Goal: Task Accomplishment & Management: Manage account settings

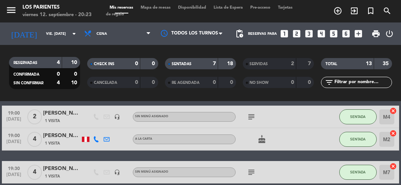
scroll to position [19, 0]
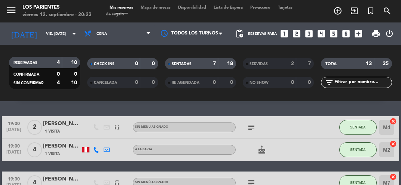
click at [252, 126] on icon "subject" at bounding box center [251, 127] width 9 height 9
click at [311, 150] on div at bounding box center [309, 149] width 20 height 22
click at [252, 180] on icon "subject" at bounding box center [251, 182] width 9 height 9
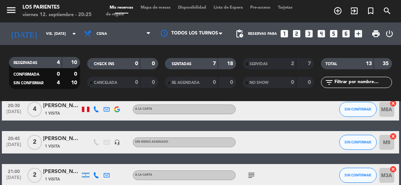
scroll to position [237, 0]
click at [310, 37] on icon "looks_3" at bounding box center [309, 34] width 10 height 10
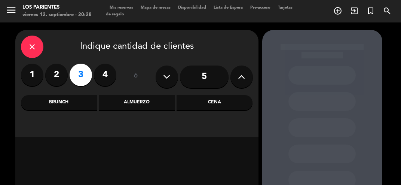
click at [154, 102] on div "Almuerzo" at bounding box center [137, 102] width 76 height 15
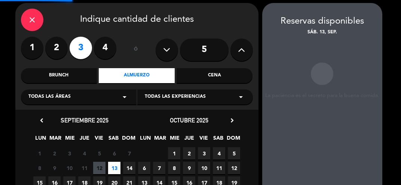
scroll to position [30, 0]
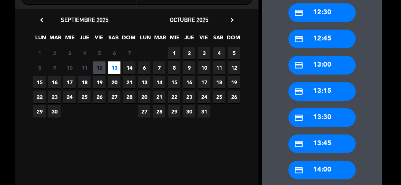
click at [329, 166] on div "credit_card 14:00" at bounding box center [322, 170] width 67 height 19
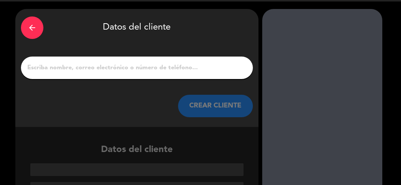
click at [209, 65] on input "1" at bounding box center [137, 68] width 221 height 10
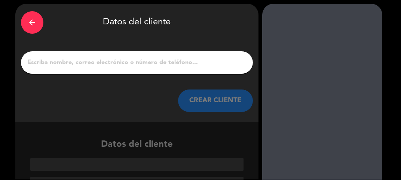
scroll to position [0, 0]
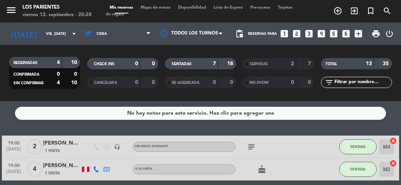
click at [64, 30] on input "vie. [DATE]" at bounding box center [67, 34] width 51 height 12
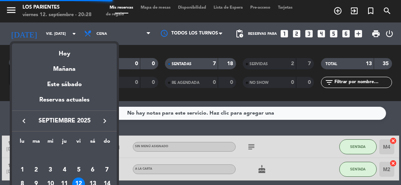
click at [96, 178] on div "13" at bounding box center [92, 183] width 13 height 13
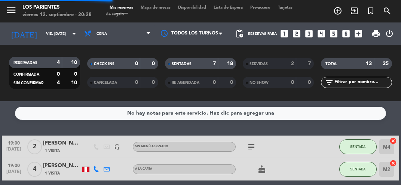
type input "sáb. [DATE]"
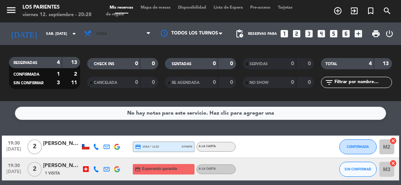
click at [148, 31] on icon at bounding box center [148, 34] width 3 height 6
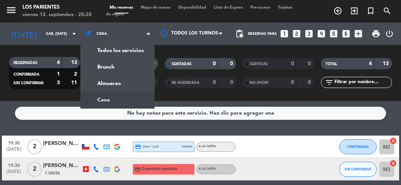
click at [136, 80] on div "menu [GEOGRAPHIC_DATA] viernes 12. septiembre - 20:28 Mis reservas Mapa de mesa…" at bounding box center [200, 50] width 401 height 101
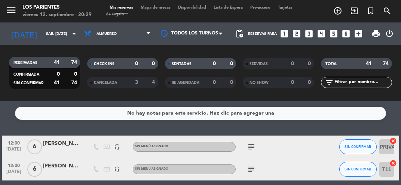
click at [309, 33] on icon "looks_3" at bounding box center [309, 34] width 10 height 10
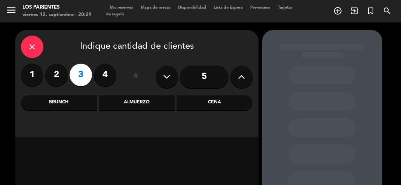
click at [149, 105] on div "Almuerzo" at bounding box center [137, 102] width 76 height 15
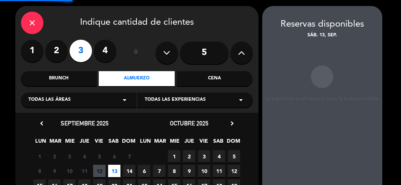
scroll to position [30, 0]
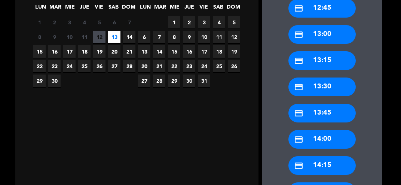
click at [337, 141] on div "credit_card 14:00" at bounding box center [322, 139] width 67 height 19
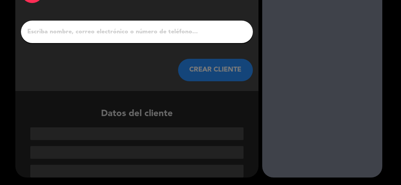
scroll to position [21, 0]
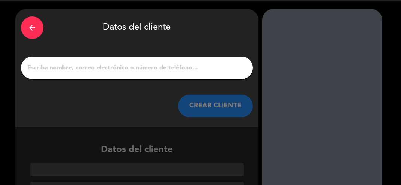
click at [176, 71] on input "1" at bounding box center [137, 68] width 221 height 10
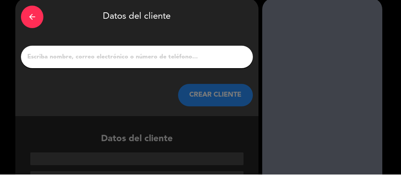
scroll to position [0, 0]
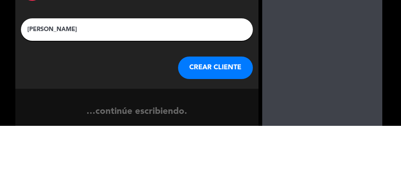
type input "[PERSON_NAME]"
click at [265, 73] on div at bounding box center [322, 123] width 120 height 187
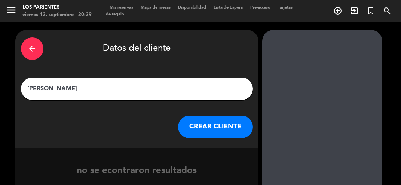
click at [215, 133] on button "CREAR CLIENTE" at bounding box center [215, 127] width 75 height 22
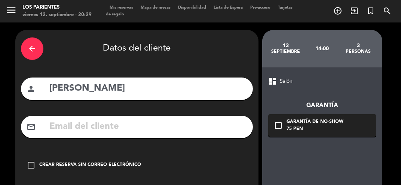
scroll to position [40, 0]
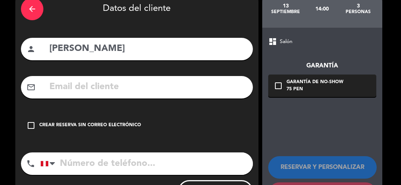
click at [117, 124] on div "Crear reserva sin correo electrónico" at bounding box center [90, 125] width 102 height 7
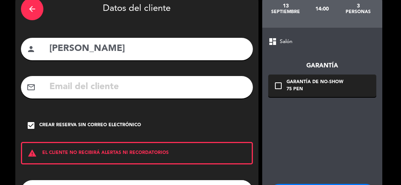
scroll to position [67, 0]
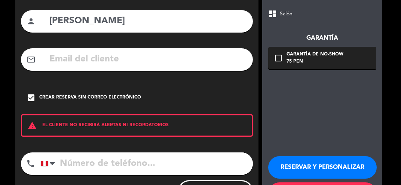
click at [338, 166] on button "RESERVAR Y PERSONALIZAR" at bounding box center [322, 167] width 109 height 22
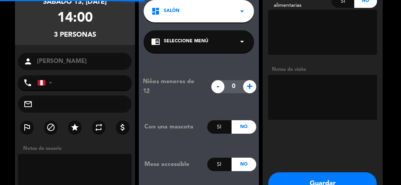
scroll to position [30, 0]
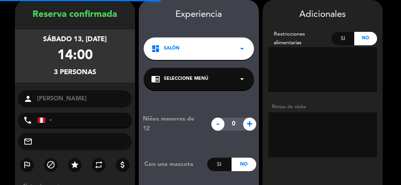
click at [299, 125] on textarea at bounding box center [322, 134] width 109 height 45
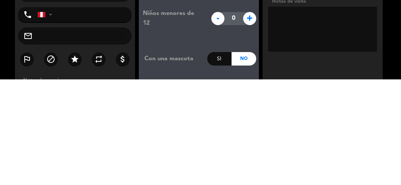
type textarea "N"
type textarea "Exonerado cover"
click at [384, 141] on booking-confirmed "Reserva confirmada sábado 13, [DATE] 14:00 3 personas person [PERSON_NAME] phon…" at bounding box center [200, 131] width 386 height 262
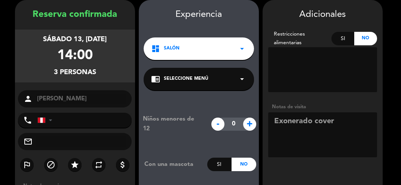
scroll to position [79, 0]
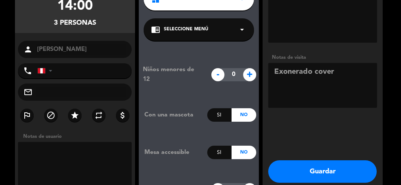
click at [338, 177] on button "Guardar" at bounding box center [322, 171] width 109 height 22
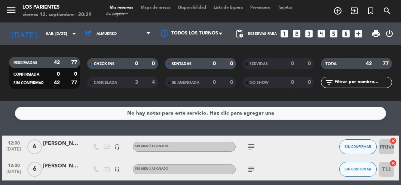
click at [66, 34] on input "sáb. [DATE]" at bounding box center [67, 34] width 51 height 12
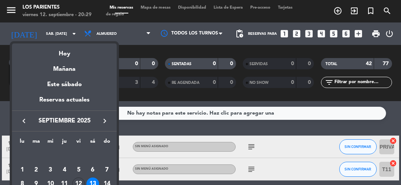
click at [89, 49] on div "Hoy" at bounding box center [64, 50] width 105 height 15
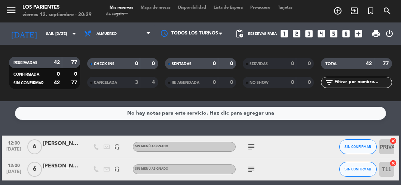
type input "vie. [DATE]"
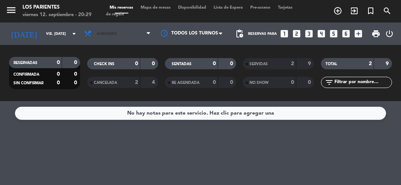
click at [142, 28] on span "Almuerzo" at bounding box center [117, 33] width 74 height 16
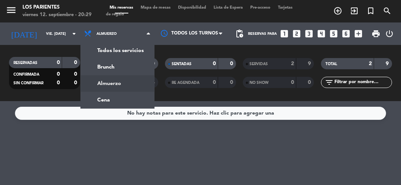
click at [135, 94] on div "menu [GEOGRAPHIC_DATA] viernes 12. septiembre - 20:29 Mis reservas Mapa de mesa…" at bounding box center [200, 50] width 401 height 101
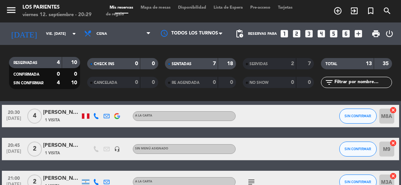
scroll to position [229, 0]
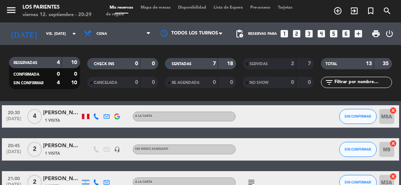
click at [164, 8] on span "Mapa de mesas" at bounding box center [155, 8] width 37 height 4
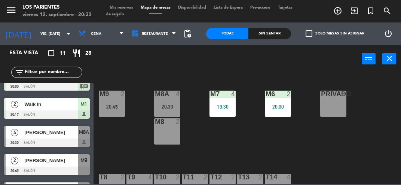
scroll to position [66, 0]
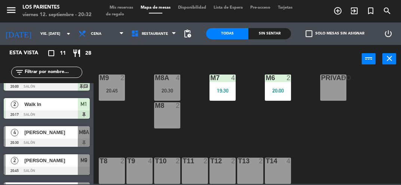
click at [255, 170] on div "T13 2" at bounding box center [250, 171] width 26 height 26
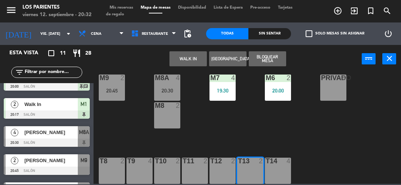
click at [278, 168] on div "T14 4" at bounding box center [278, 171] width 26 height 26
click at [196, 58] on button "WALK IN" at bounding box center [188, 58] width 37 height 15
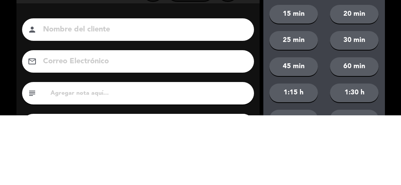
click at [11, 107] on div "close Indique cantidad de clientes 1 2 3 4 ó remove 5 add Nombre del cliente pe…" at bounding box center [200, 126] width 401 height 253
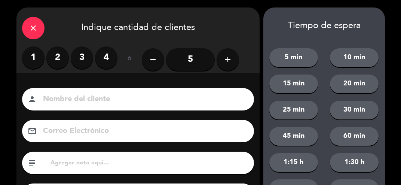
click at [56, 61] on label "2" at bounding box center [57, 57] width 22 height 22
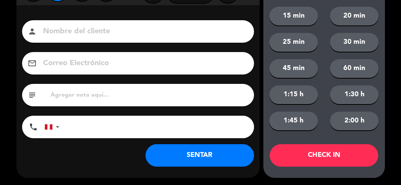
click at [220, 155] on button "SENTAR" at bounding box center [200, 155] width 109 height 22
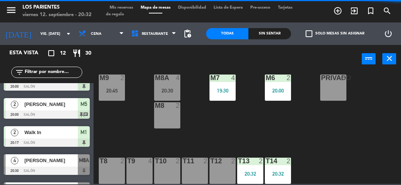
scroll to position [0, 0]
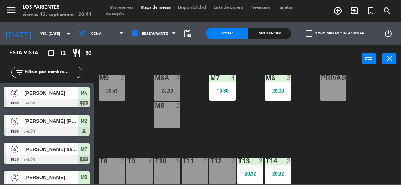
click at [354, 61] on div "power_input close" at bounding box center [228, 59] width 268 height 28
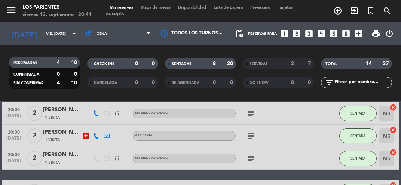
scroll to position [122, 0]
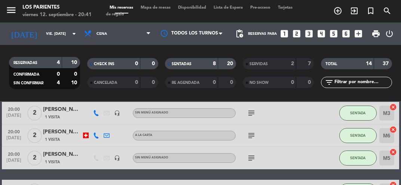
click at [252, 160] on icon "subject" at bounding box center [251, 157] width 9 height 9
click at [252, 134] on icon "subject" at bounding box center [251, 135] width 9 height 9
click at [249, 111] on icon "subject" at bounding box center [251, 113] width 9 height 9
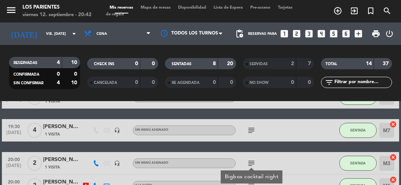
scroll to position [70, 0]
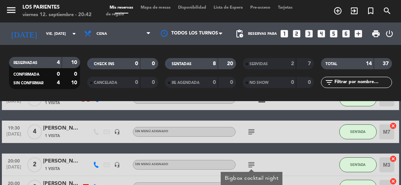
click at [249, 129] on icon "subject" at bounding box center [251, 131] width 9 height 9
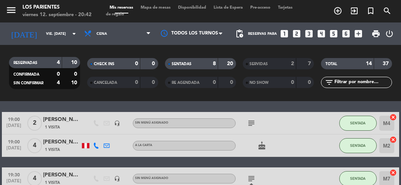
scroll to position [23, 0]
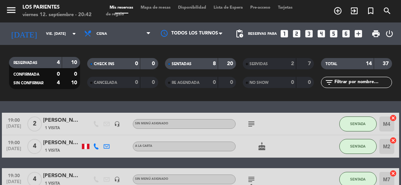
click at [248, 121] on icon "subject" at bounding box center [251, 123] width 9 height 9
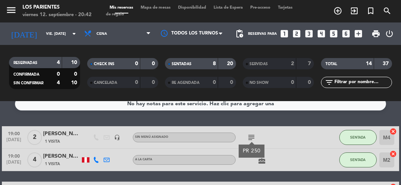
scroll to position [0, 0]
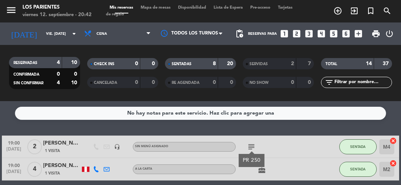
click at [396, 180] on div "19:00 [DATE] 4 [PERSON_NAME] [PERSON_NAME] 1 Visita A la carta cake SENTADA M2 …" at bounding box center [200, 169] width 397 height 22
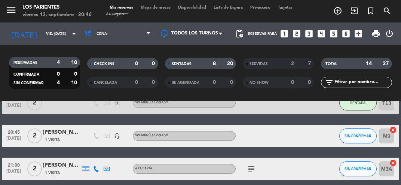
scroll to position [274, 0]
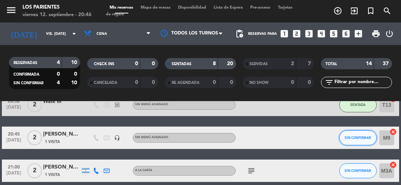
click at [362, 142] on button "SIN CONFIRMAR" at bounding box center [357, 137] width 37 height 15
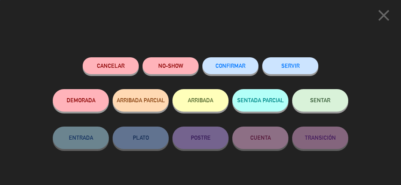
click at [327, 103] on span "SENTAR" at bounding box center [320, 100] width 20 height 6
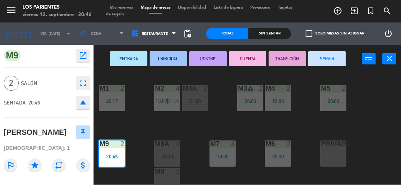
click at [174, 157] on div "20:30" at bounding box center [167, 156] width 26 height 5
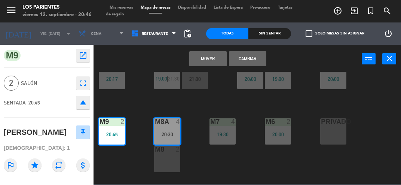
scroll to position [22, 0]
click at [169, 158] on div "M8 2" at bounding box center [167, 159] width 26 height 26
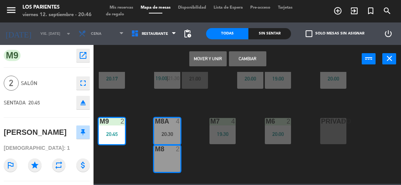
click at [253, 64] on button "Cambiar" at bounding box center [247, 58] width 37 height 15
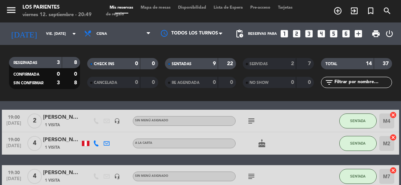
scroll to position [30, 0]
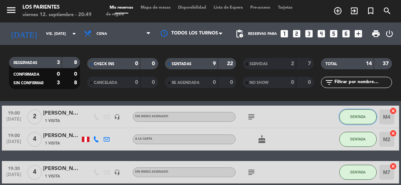
click at [364, 116] on span "SENTADA" at bounding box center [357, 117] width 15 height 4
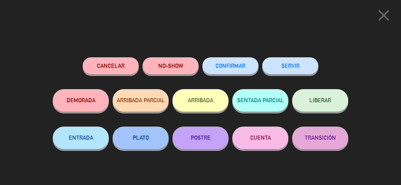
click at [301, 64] on button "SERVIR" at bounding box center [290, 65] width 56 height 17
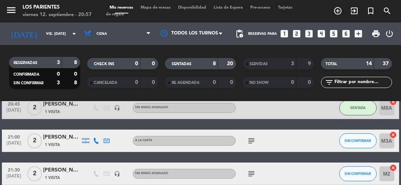
scroll to position [283, 0]
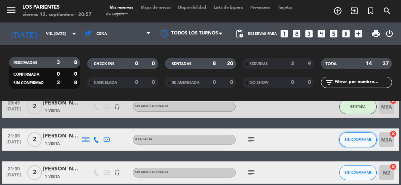
click at [355, 140] on span "SIN CONFIRMAR" at bounding box center [358, 139] width 27 height 4
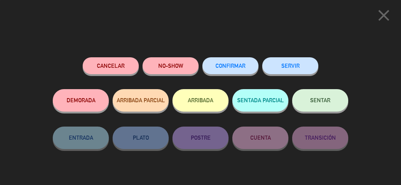
click at [324, 103] on span "SENTAR" at bounding box center [320, 100] width 20 height 6
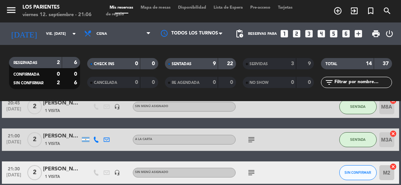
scroll to position [281, 0]
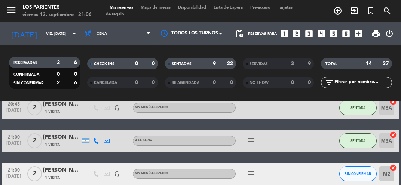
click at [252, 139] on icon "subject" at bounding box center [251, 140] width 9 height 9
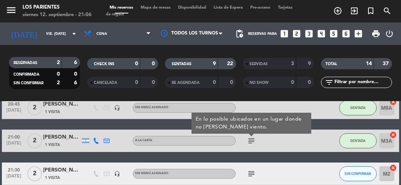
click at [324, 155] on div "19:00 [DATE] 4 [PERSON_NAME] [PERSON_NAME] 1 Visita A la carta cake SENTADA M2 …" at bounding box center [200, 19] width 397 height 331
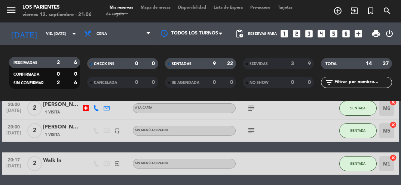
scroll to position [126, 0]
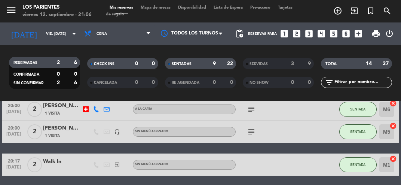
click at [252, 134] on icon "subject" at bounding box center [251, 131] width 9 height 9
click at [315, 145] on div "19:00 [DATE] 4 [PERSON_NAME] [PERSON_NAME] 1 Visita A la carta cake SENTADA M2 …" at bounding box center [200, 175] width 397 height 331
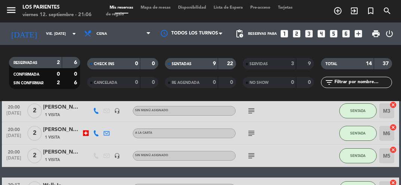
scroll to position [103, 0]
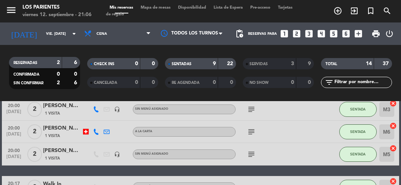
click at [247, 131] on icon "subject" at bounding box center [251, 131] width 9 height 9
click at [312, 132] on div at bounding box center [309, 132] width 20 height 22
click at [254, 109] on icon "subject" at bounding box center [251, 109] width 9 height 9
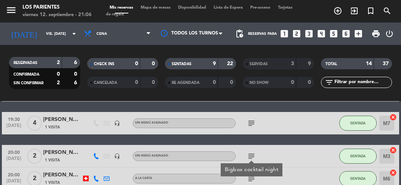
scroll to position [55, 0]
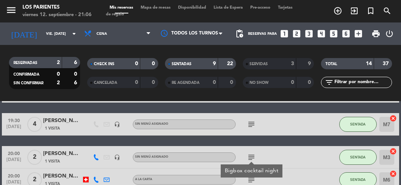
click at [251, 125] on icon "subject" at bounding box center [251, 124] width 9 height 9
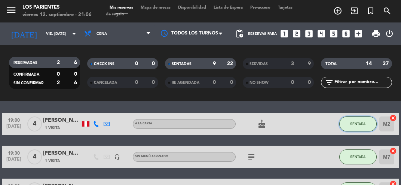
click at [363, 120] on button "SENTADA" at bounding box center [357, 123] width 37 height 15
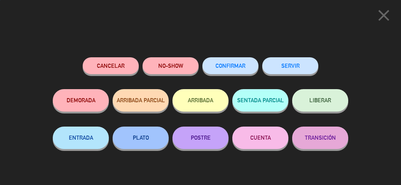
click at [299, 74] on button "SERVIR" at bounding box center [290, 65] width 56 height 17
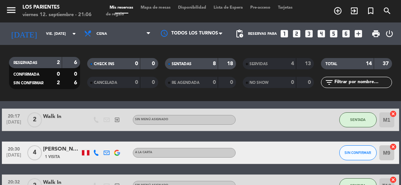
scroll to position [137, 0]
